Goal: Task Accomplishment & Management: Manage account settings

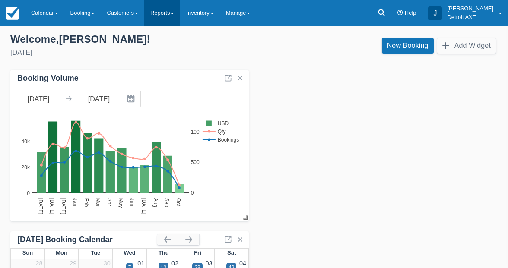
click at [159, 17] on link "Reports" at bounding box center [162, 13] width 36 height 26
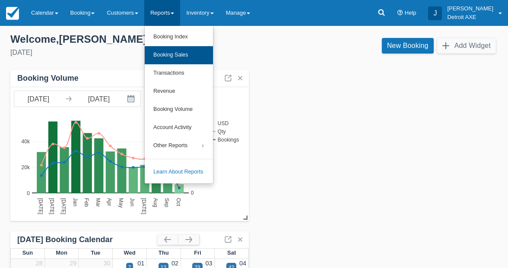
click at [173, 52] on link "Booking Sales" at bounding box center [179, 55] width 68 height 18
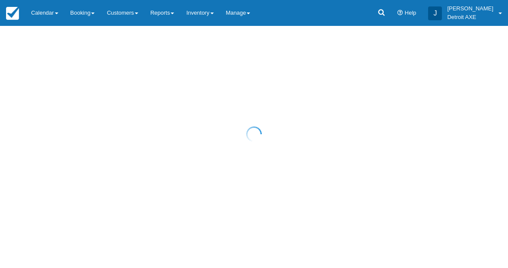
select select "20"
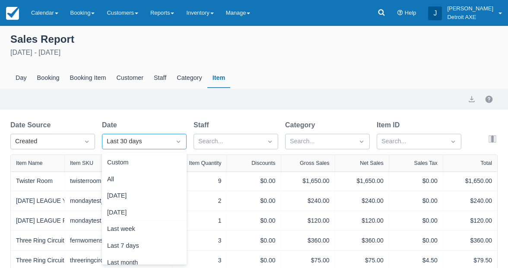
click at [139, 141] on div "option Last 30 days selected, 8 of 15. 15 results available. Use Up and Down to…" at bounding box center [144, 142] width 85 height 16
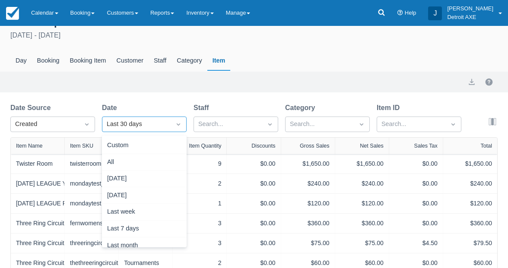
scroll to position [10, 0]
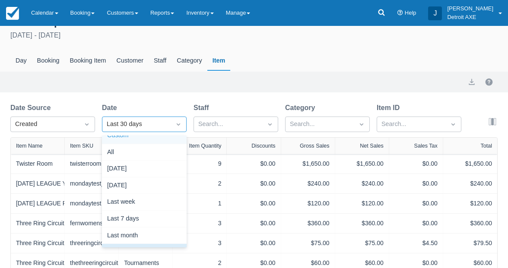
click at [126, 137] on div "Custom" at bounding box center [144, 135] width 85 height 17
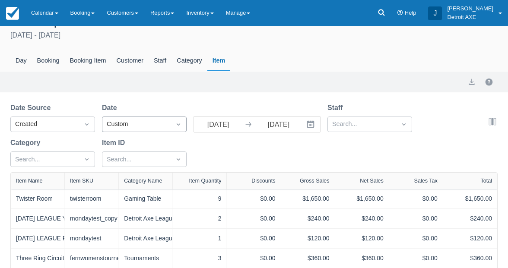
select select "20"
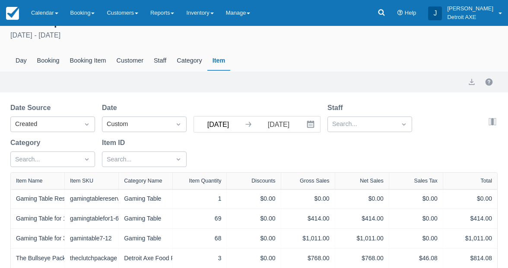
click at [221, 125] on input "09/07/25" at bounding box center [218, 125] width 48 height 16
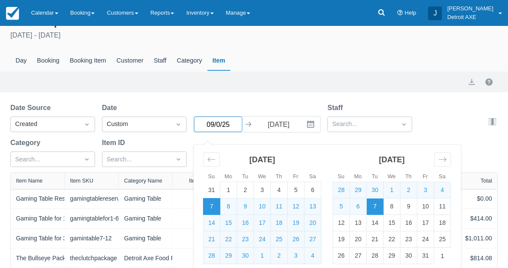
type input "09/01/25"
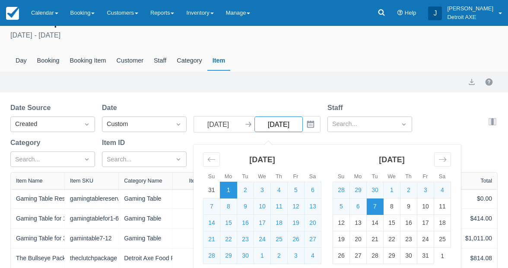
select select "20"
click at [211, 126] on input "09/01/25" at bounding box center [218, 125] width 48 height 16
type input "08/01/25"
select select "20"
click at [440, 131] on div "Date Source Created Date Custom 08/01/25 Navigate forward to interact with the …" at bounding box center [248, 138] width 477 height 70
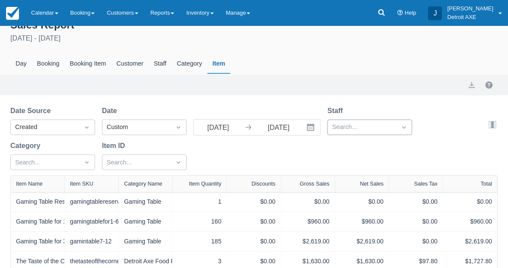
click at [339, 135] on div "Date Source Created Date Custom 08/01/25 Navigate forward to interact with the …" at bounding box center [248, 141] width 477 height 70
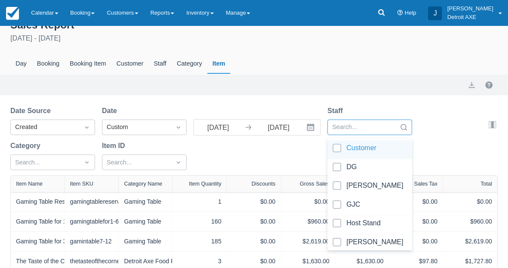
scroll to position [17, 0]
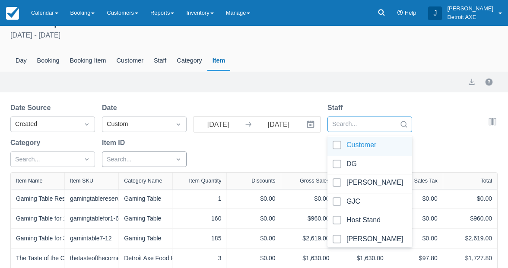
click at [137, 152] on div "Search..." at bounding box center [144, 160] width 85 height 16
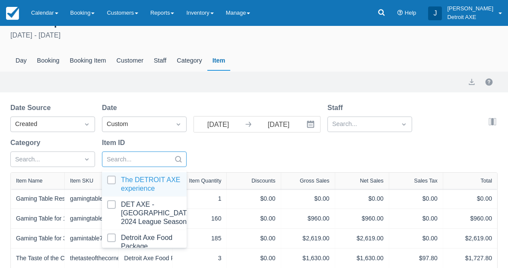
scroll to position [52, 0]
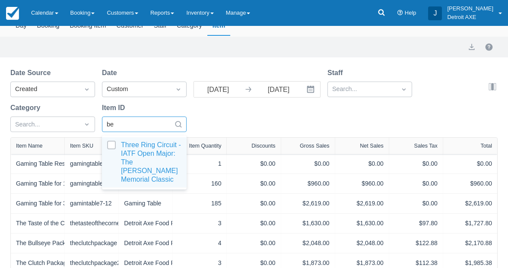
type input "ben"
click at [150, 160] on div at bounding box center [144, 162] width 74 height 43
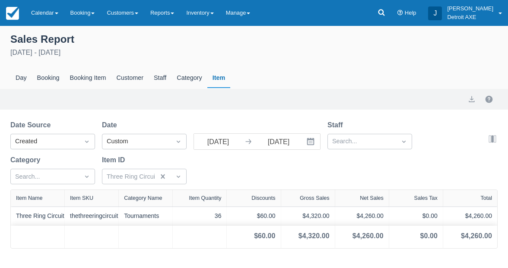
click at [235, 162] on div "Date Source Created Date Custom 08/01/25 Navigate forward to interact with the …" at bounding box center [248, 155] width 477 height 70
click at [83, 81] on div "Booking Item" at bounding box center [88, 78] width 47 height 20
select select "20"
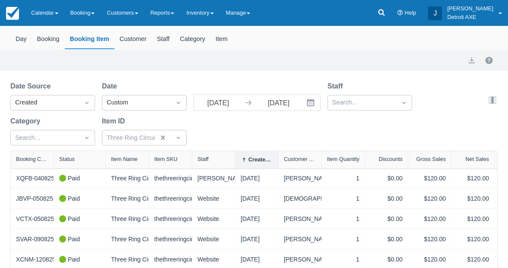
scroll to position [27, 0]
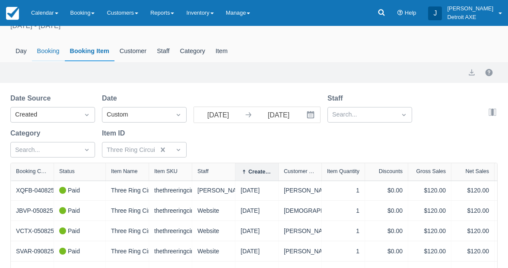
click at [57, 57] on div "Booking" at bounding box center [48, 51] width 33 height 20
select select "20"
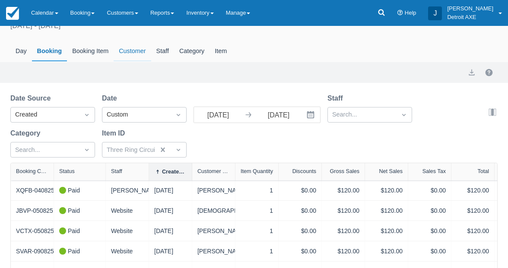
click at [124, 51] on div "Customer" at bounding box center [132, 51] width 37 height 20
select select "20"
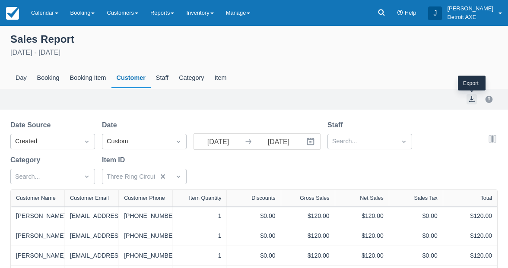
click at [472, 102] on button "export" at bounding box center [471, 99] width 10 height 10
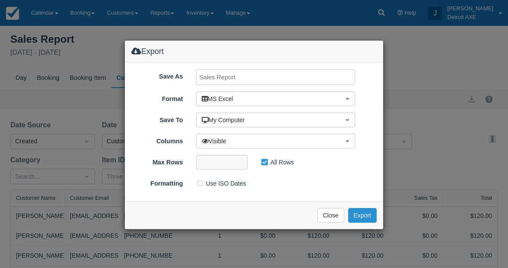
click at [368, 213] on button "Export" at bounding box center [362, 215] width 29 height 15
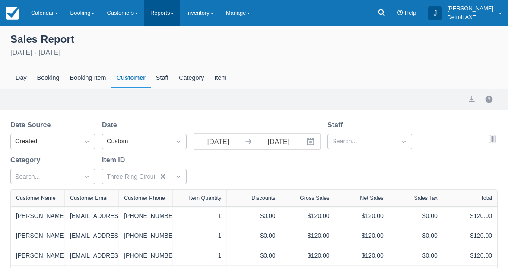
click at [149, 0] on link "Reports" at bounding box center [162, 13] width 36 height 26
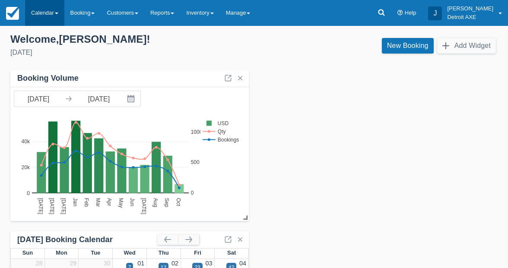
click at [33, 17] on link "Calendar" at bounding box center [44, 13] width 39 height 26
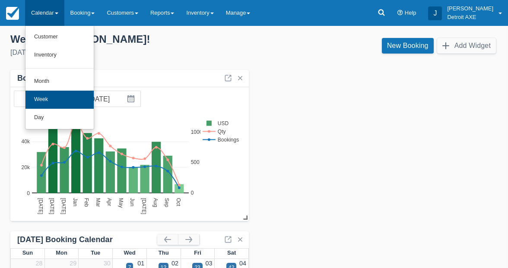
click at [48, 98] on link "Week" at bounding box center [59, 100] width 68 height 18
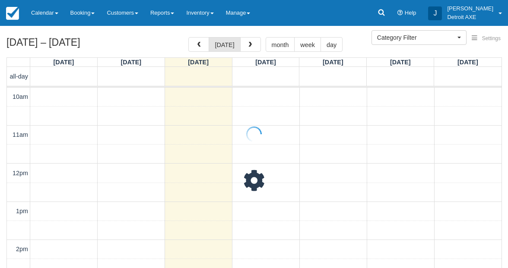
select select
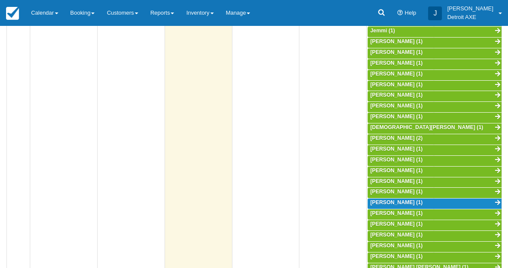
scroll to position [203, 0]
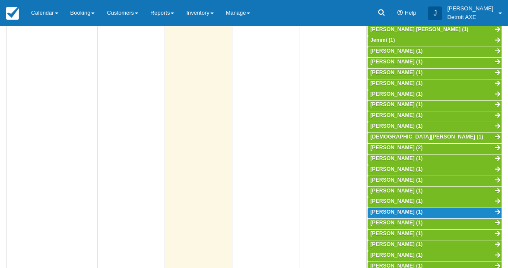
click at [384, 145] on span "[PERSON_NAME] (2)" at bounding box center [396, 148] width 52 height 6
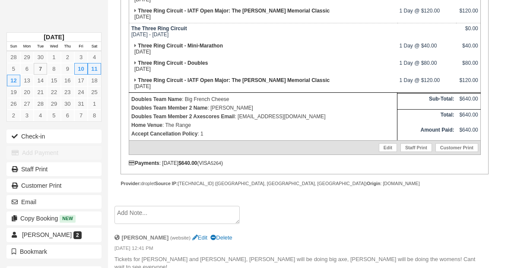
scroll to position [294, 0]
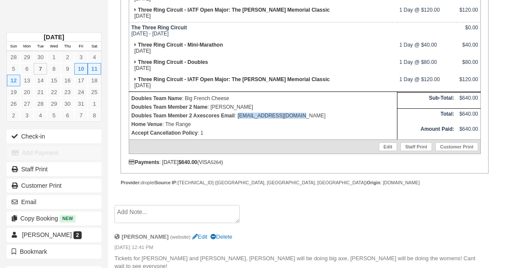
drag, startPoint x: 294, startPoint y: 119, endPoint x: 237, endPoint y: 121, distance: 56.6
click at [237, 120] on p "Doubles Team Member 2 Axescores Email : phil.patlach@gmail.com" at bounding box center [262, 115] width 263 height 9
copy p "phil.patlach@gmail.com"
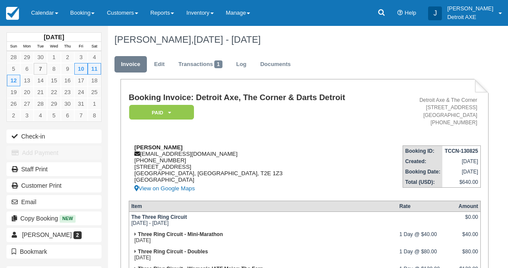
scroll to position [0, 0]
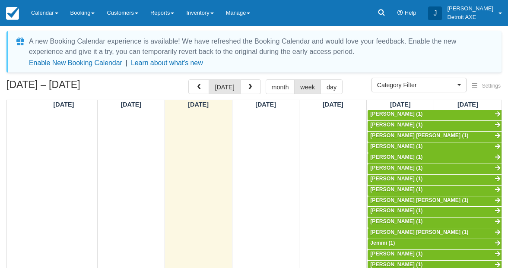
select select
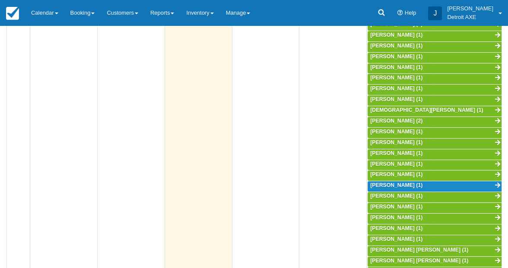
scroll to position [232, 0]
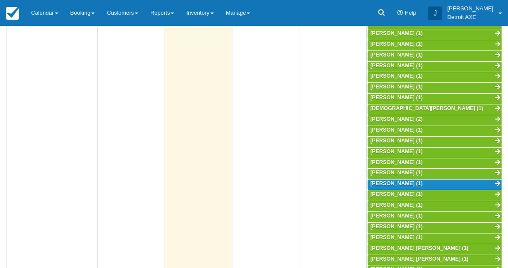
click at [390, 235] on span "Robert D Morrison (1)" at bounding box center [396, 238] width 52 height 6
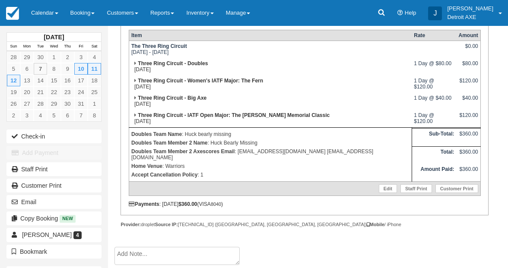
scroll to position [171, 0]
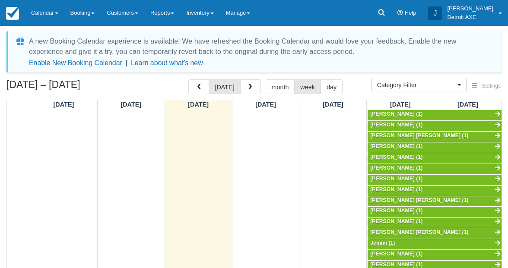
select select
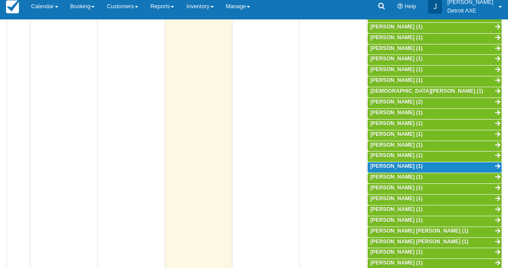
scroll to position [252, 0]
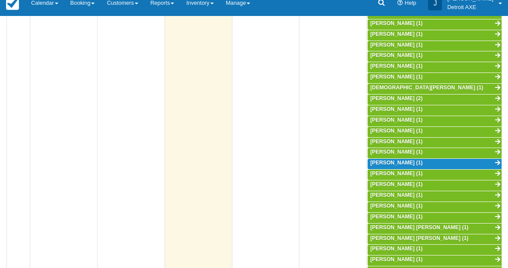
click at [443, 225] on span "[PERSON_NAME] [PERSON_NAME] (1)" at bounding box center [419, 228] width 98 height 6
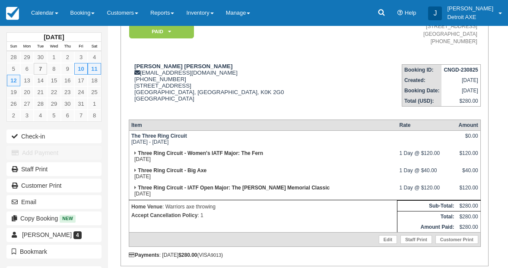
scroll to position [80, 0]
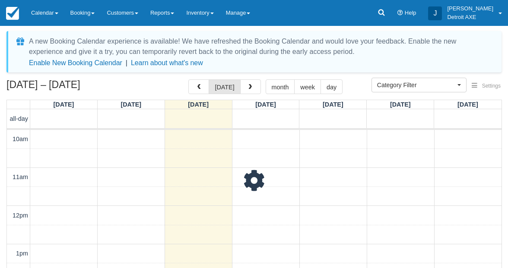
select select
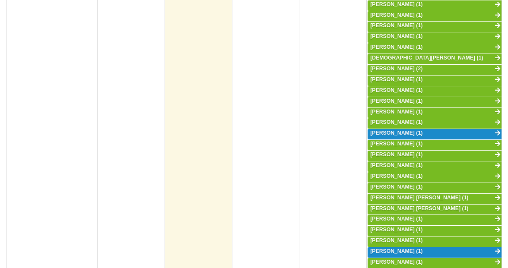
scroll to position [301, 0]
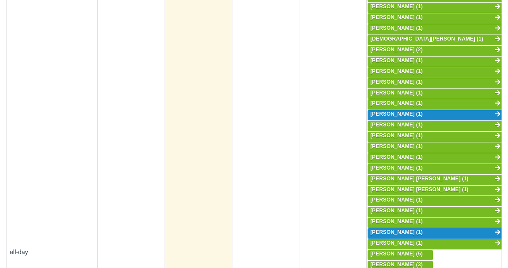
click at [433, 187] on span "Robert D Morrison Morrison (1)" at bounding box center [419, 190] width 98 height 6
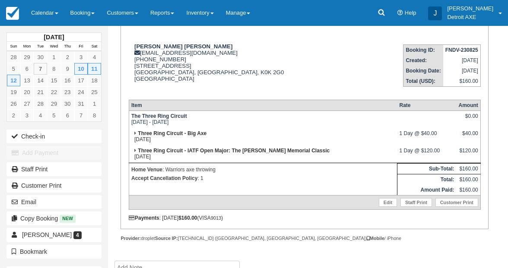
scroll to position [89, 0]
